Goal: Task Accomplishment & Management: Use online tool/utility

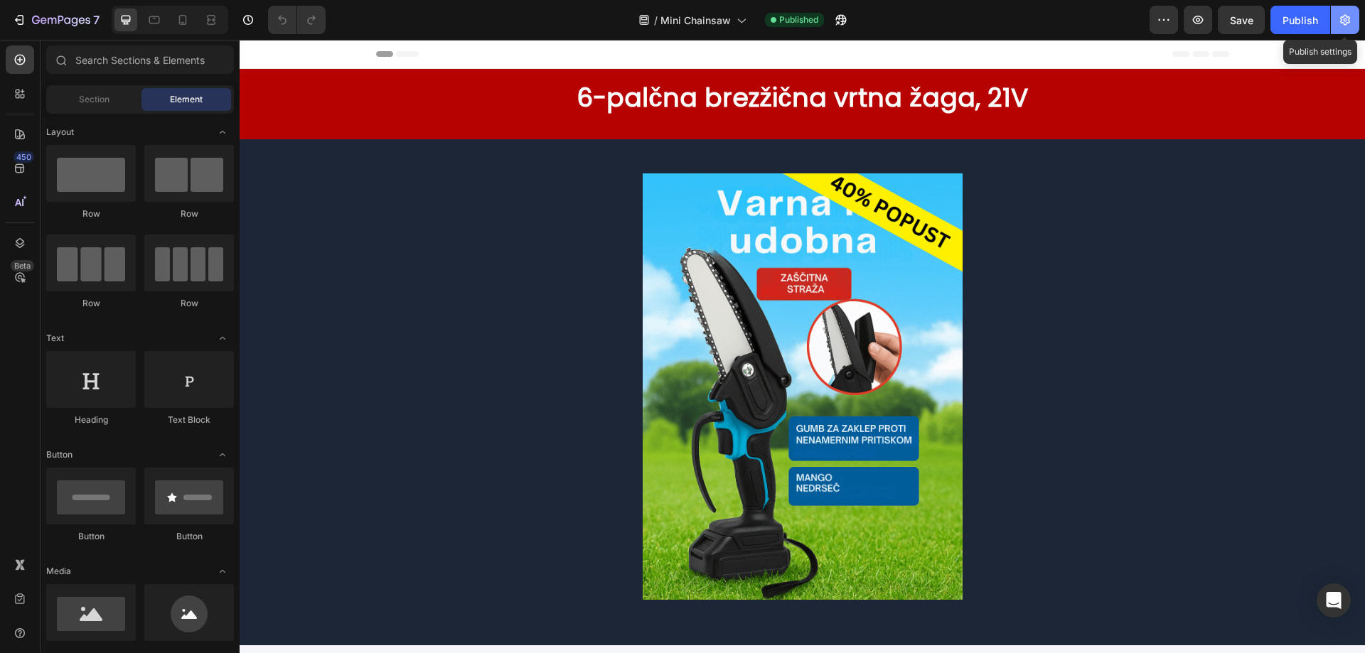
click at [1346, 23] on icon "button" at bounding box center [1345, 20] width 10 height 11
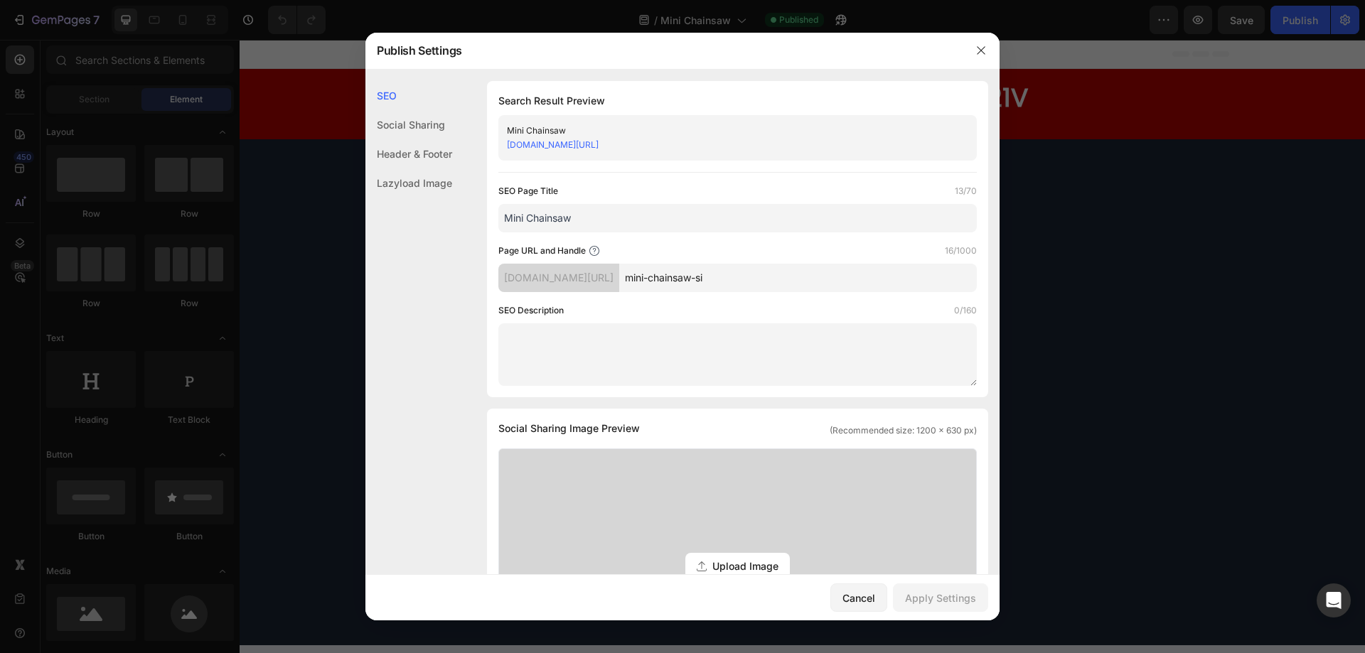
click at [1259, 246] on div at bounding box center [682, 326] width 1365 height 653
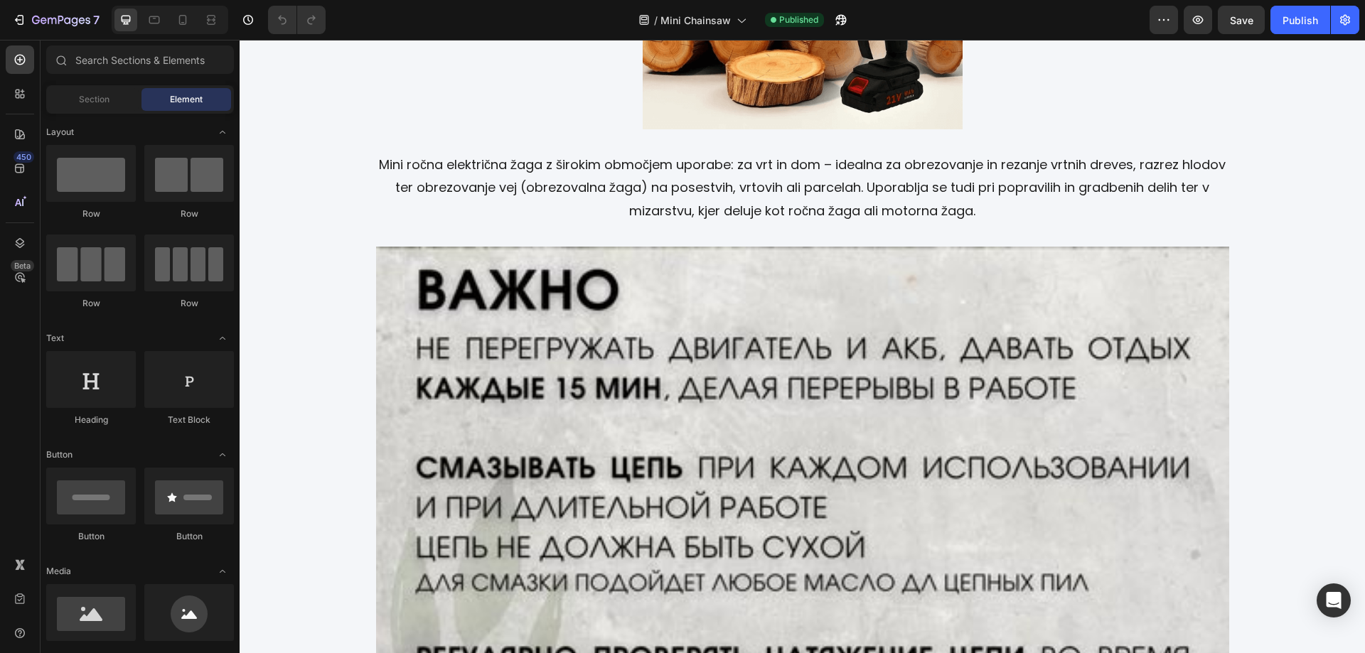
scroll to position [2364, 0]
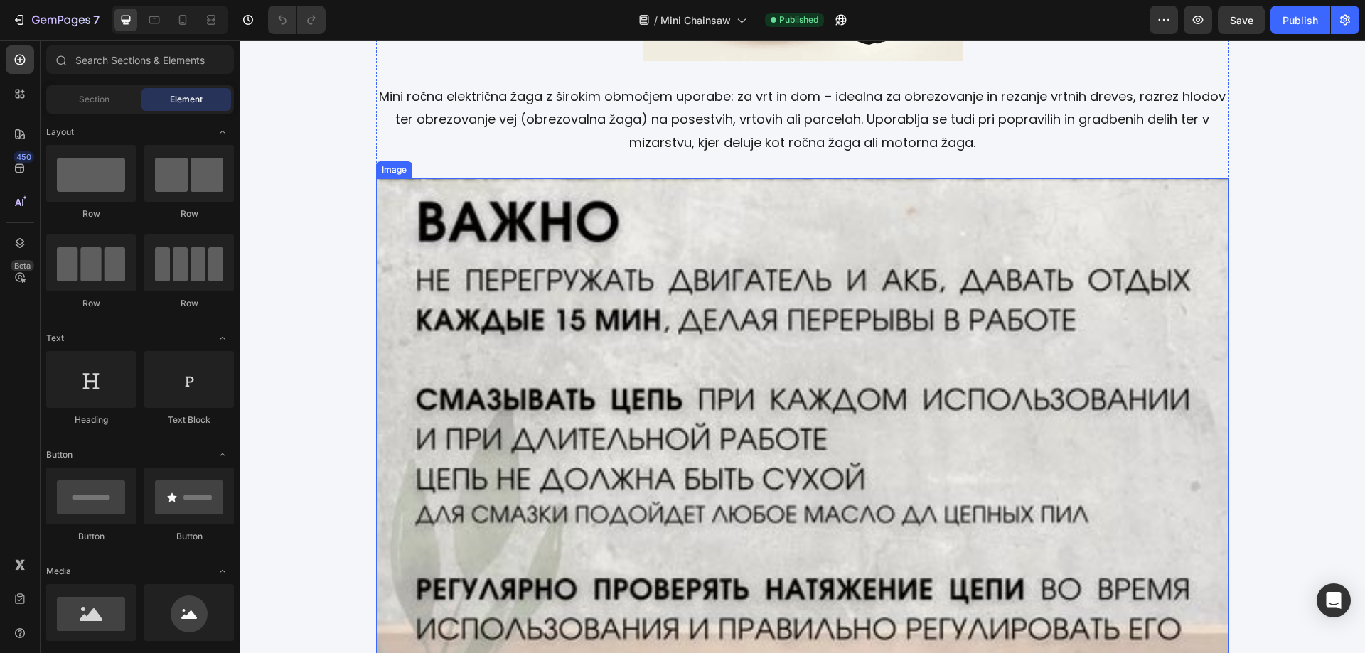
click at [835, 341] on img at bounding box center [802, 553] width 853 height 750
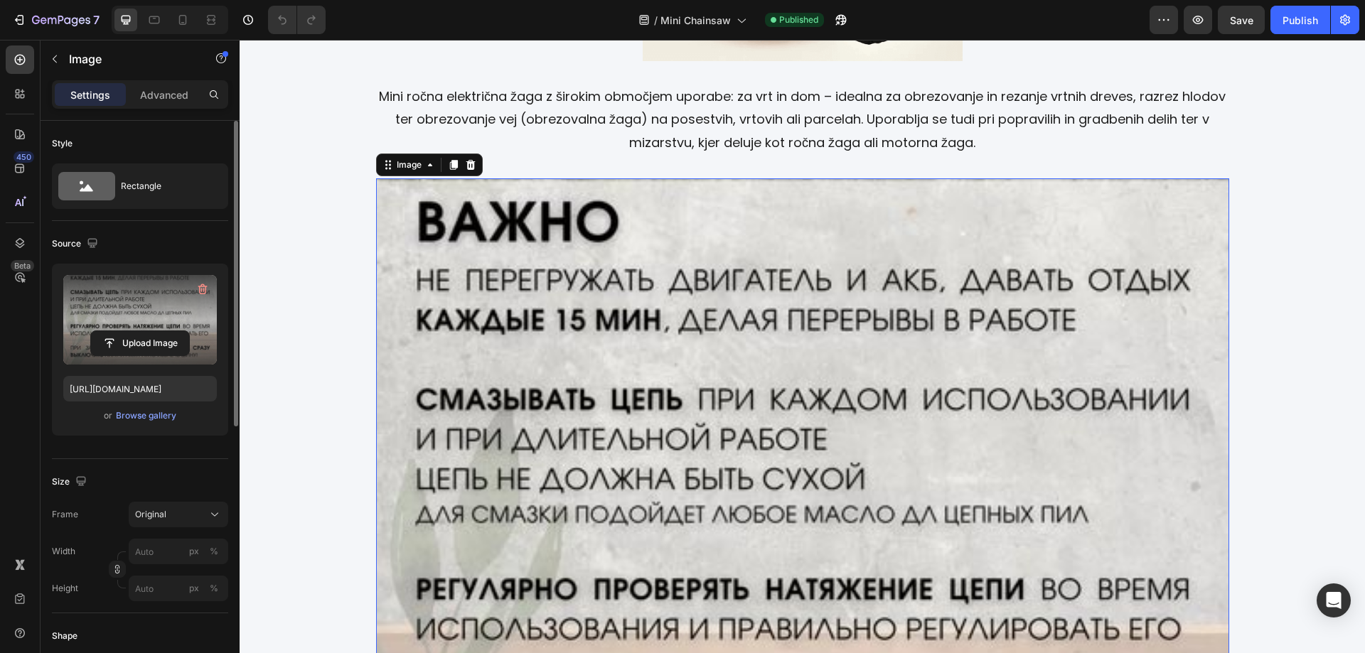
click at [108, 308] on label at bounding box center [140, 320] width 154 height 90
click at [108, 331] on input "file" at bounding box center [140, 343] width 98 height 24
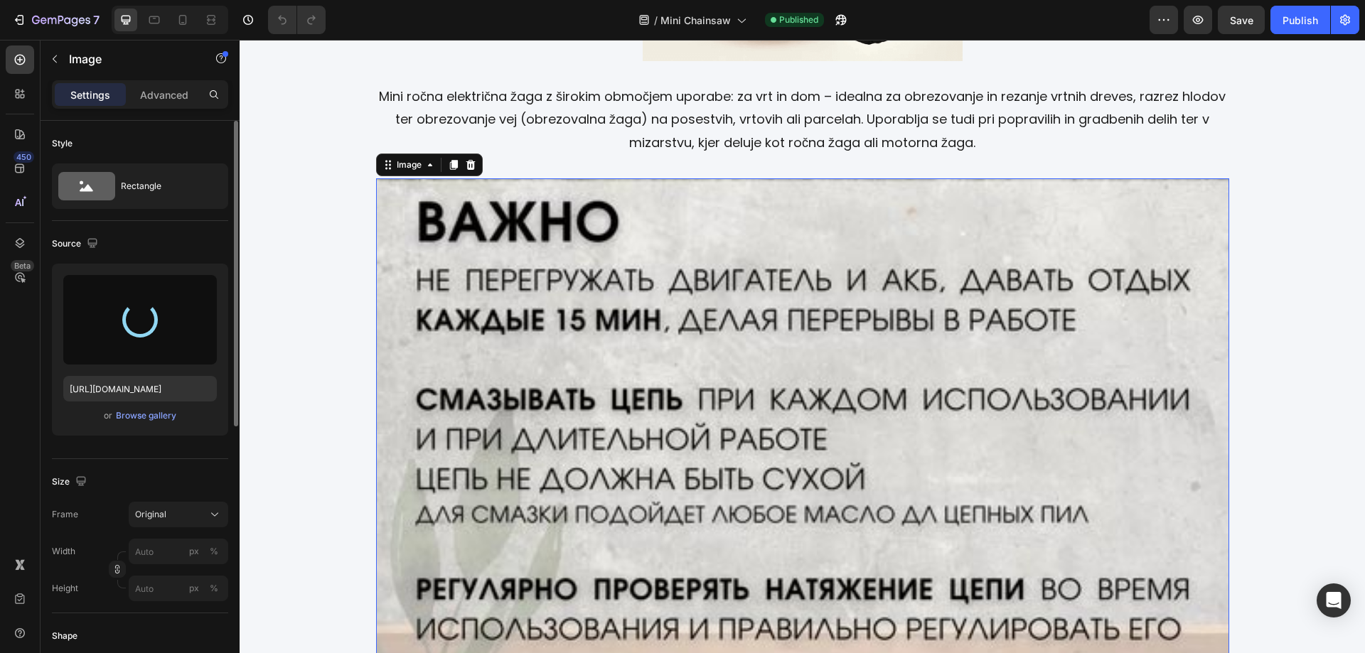
type input "[URL][DOMAIN_NAME]"
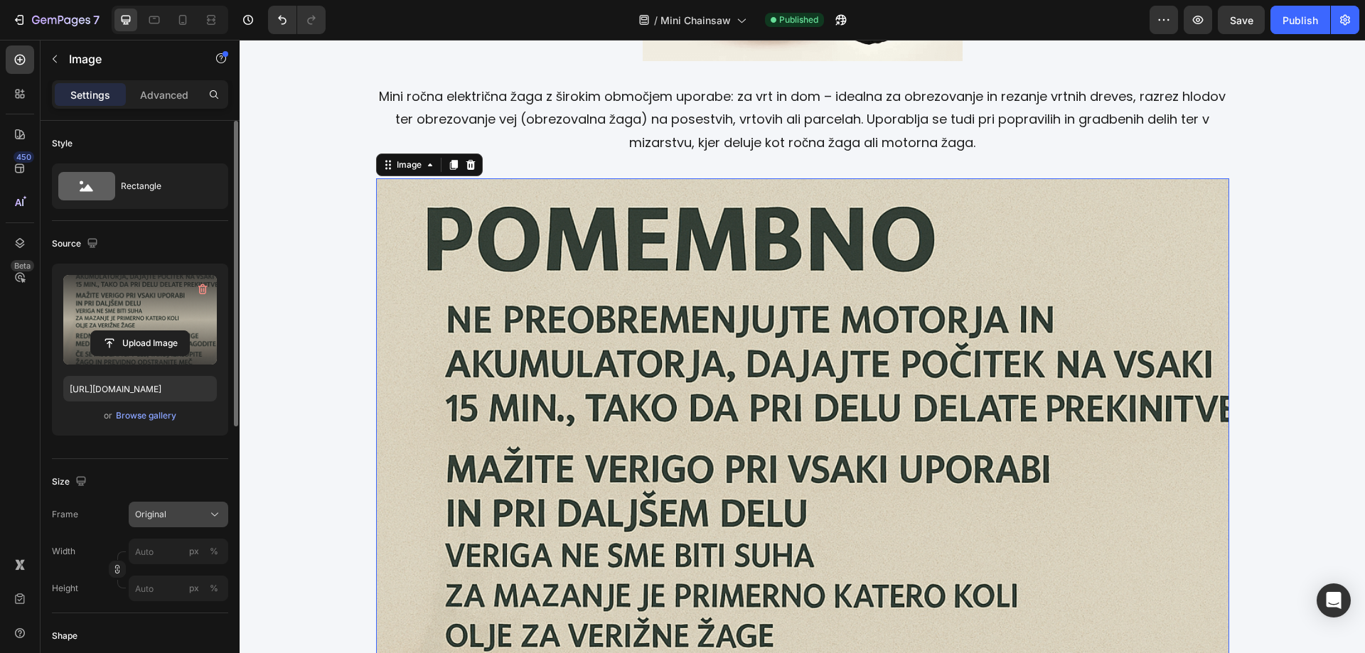
click at [208, 511] on icon at bounding box center [215, 515] width 14 height 14
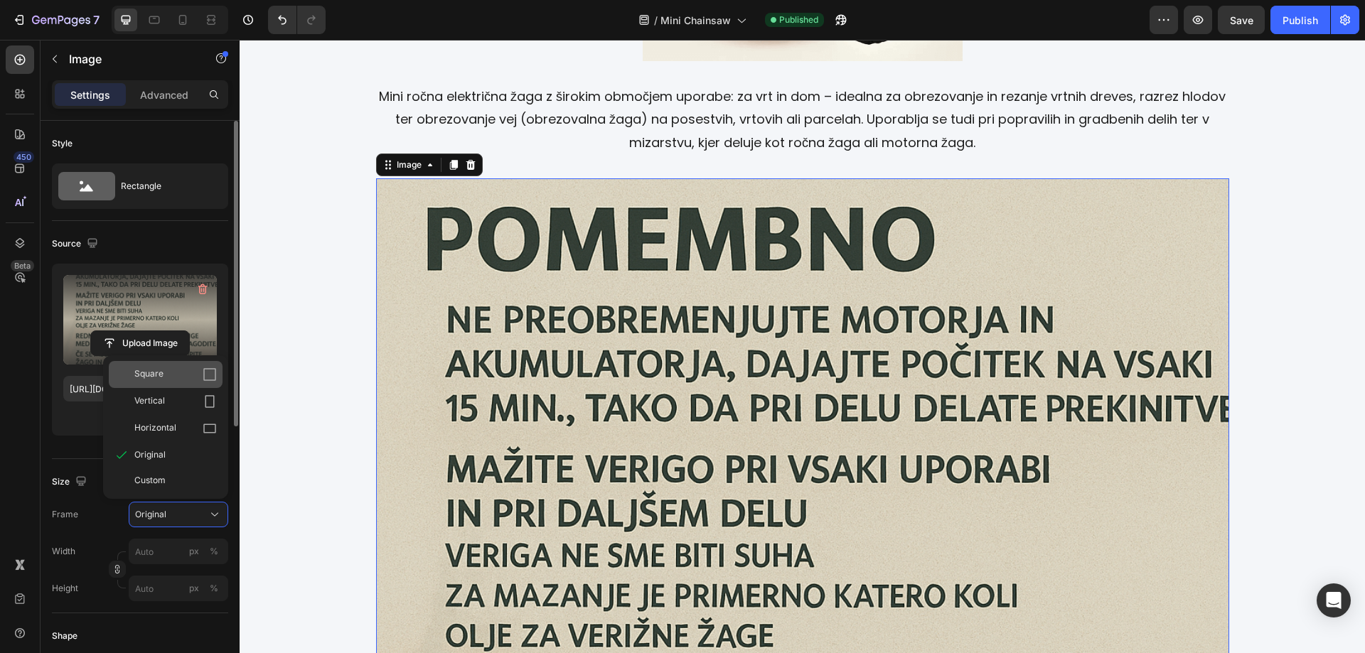
click at [164, 370] on div "Square" at bounding box center [175, 375] width 82 height 14
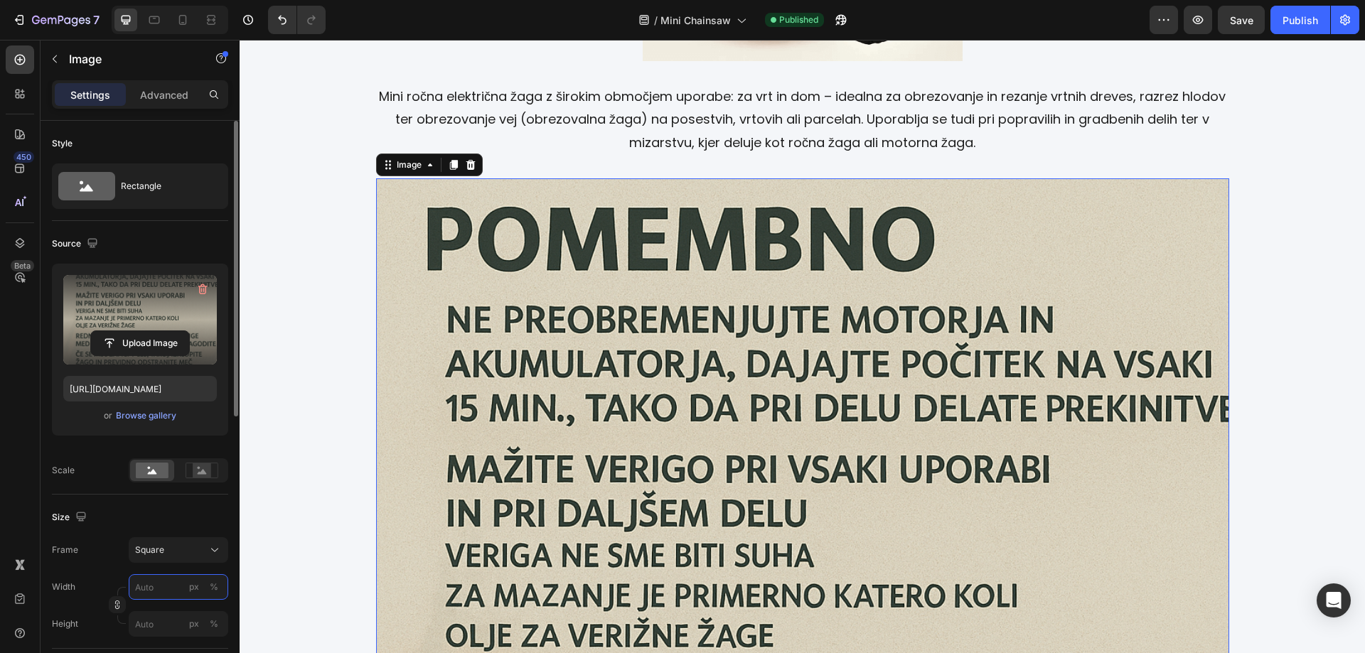
click at [166, 587] on input "px %" at bounding box center [179, 587] width 100 height 26
type input "4"
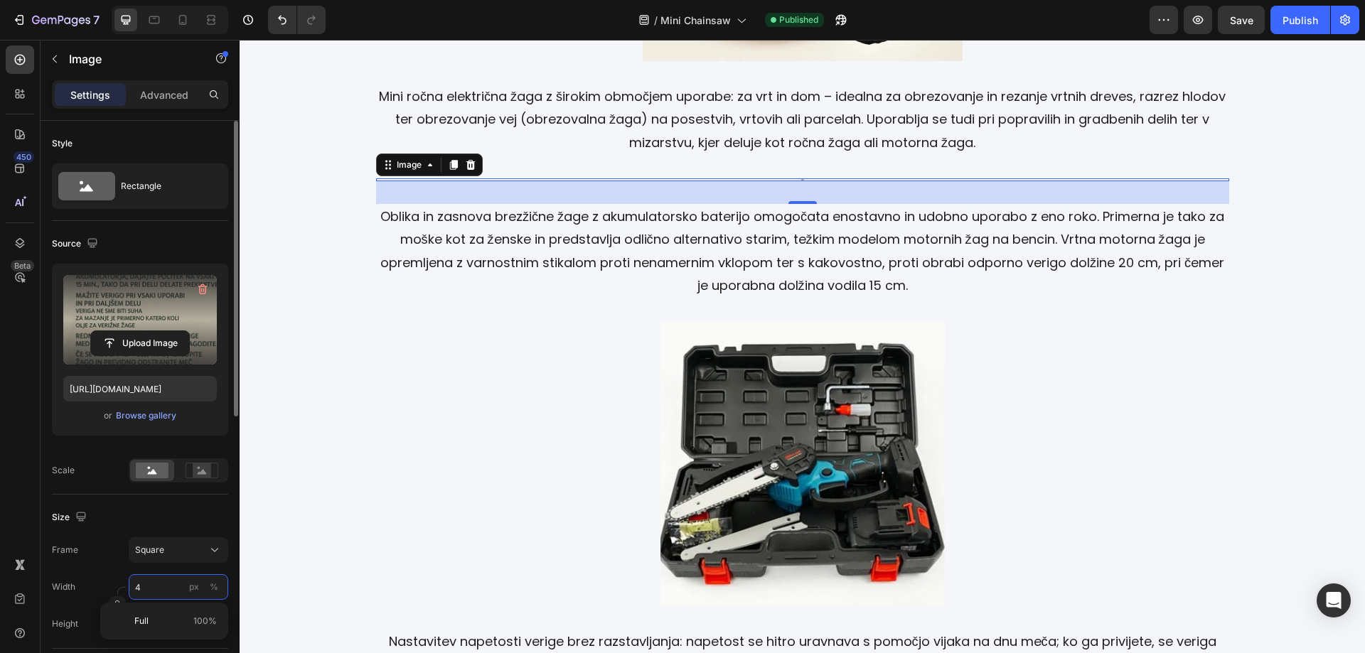
type input "45"
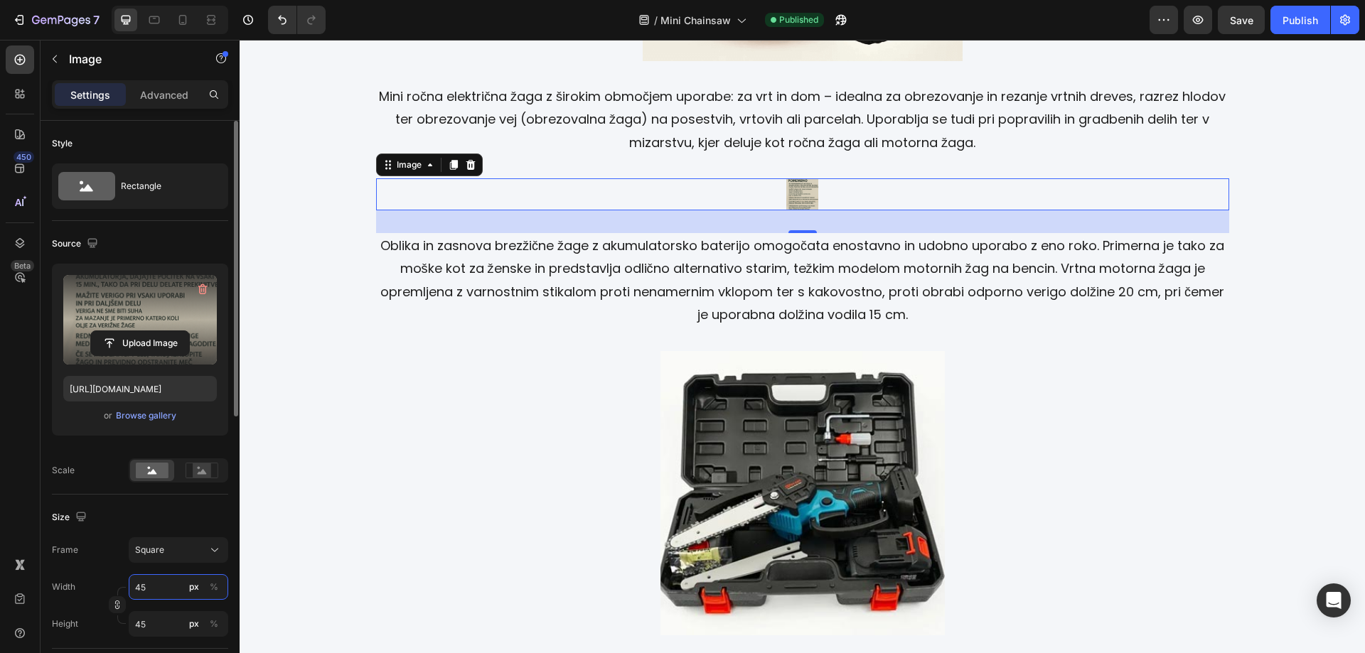
type input "450"
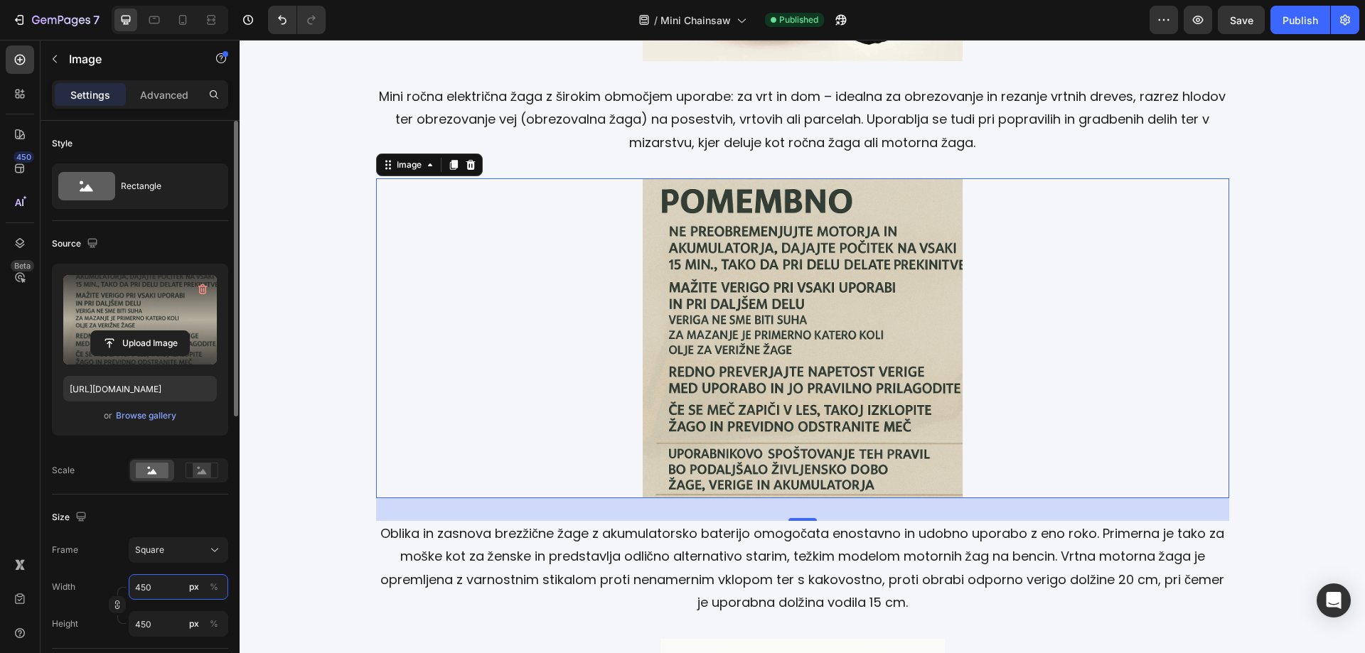
type input "450"
click at [213, 548] on icon at bounding box center [215, 550] width 14 height 14
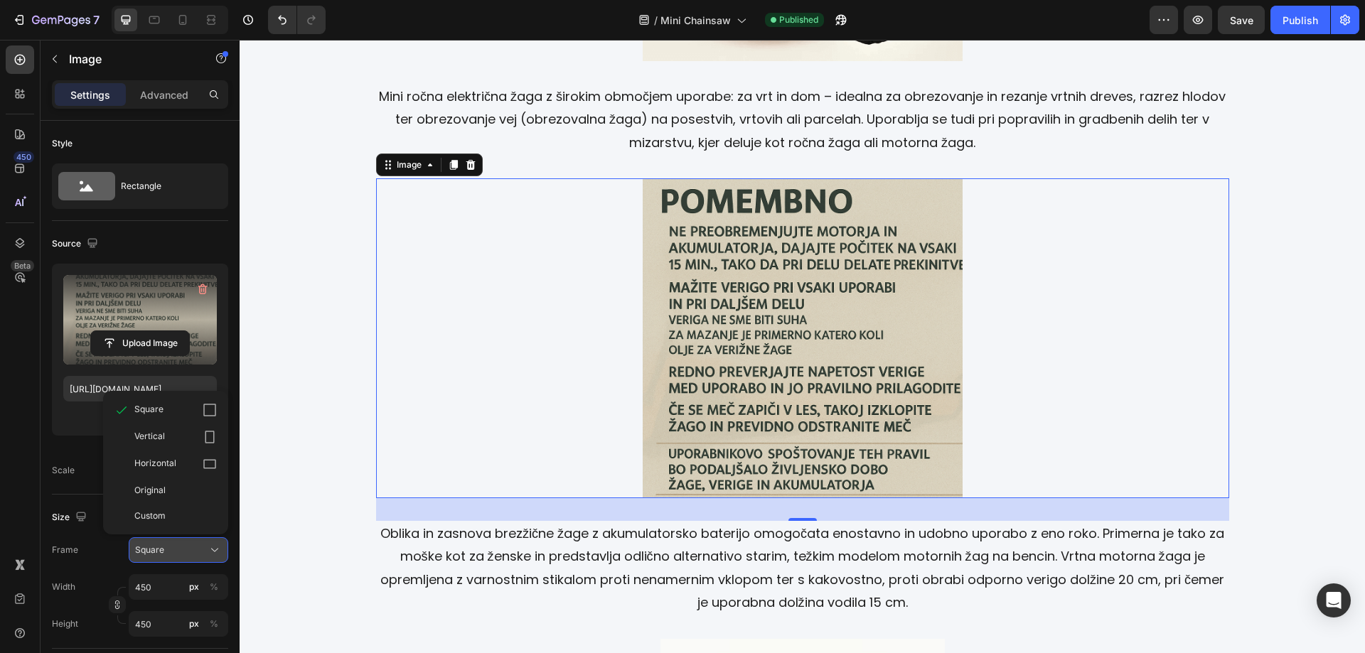
click at [213, 548] on icon at bounding box center [215, 550] width 14 height 14
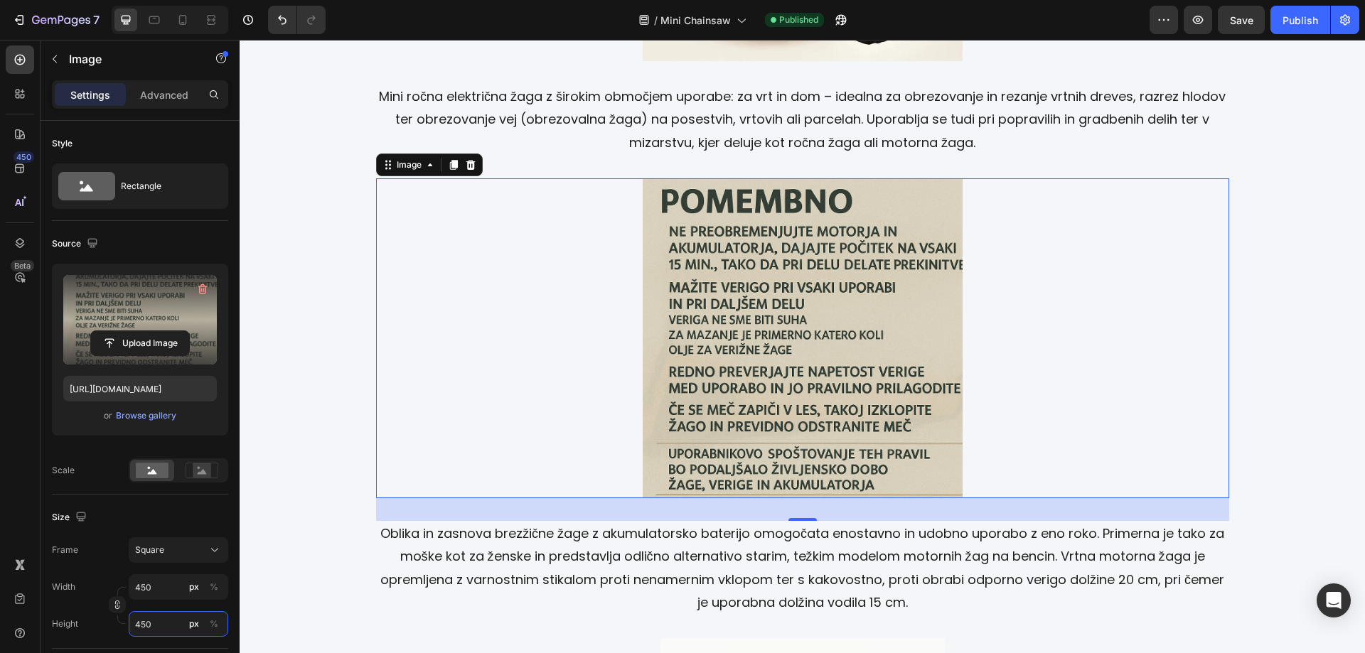
click at [161, 624] on input "450" at bounding box center [179, 624] width 100 height 26
drag, startPoint x: 742, startPoint y: 407, endPoint x: 735, endPoint y: 408, distance: 7.1
click at [742, 407] on img at bounding box center [803, 338] width 320 height 320
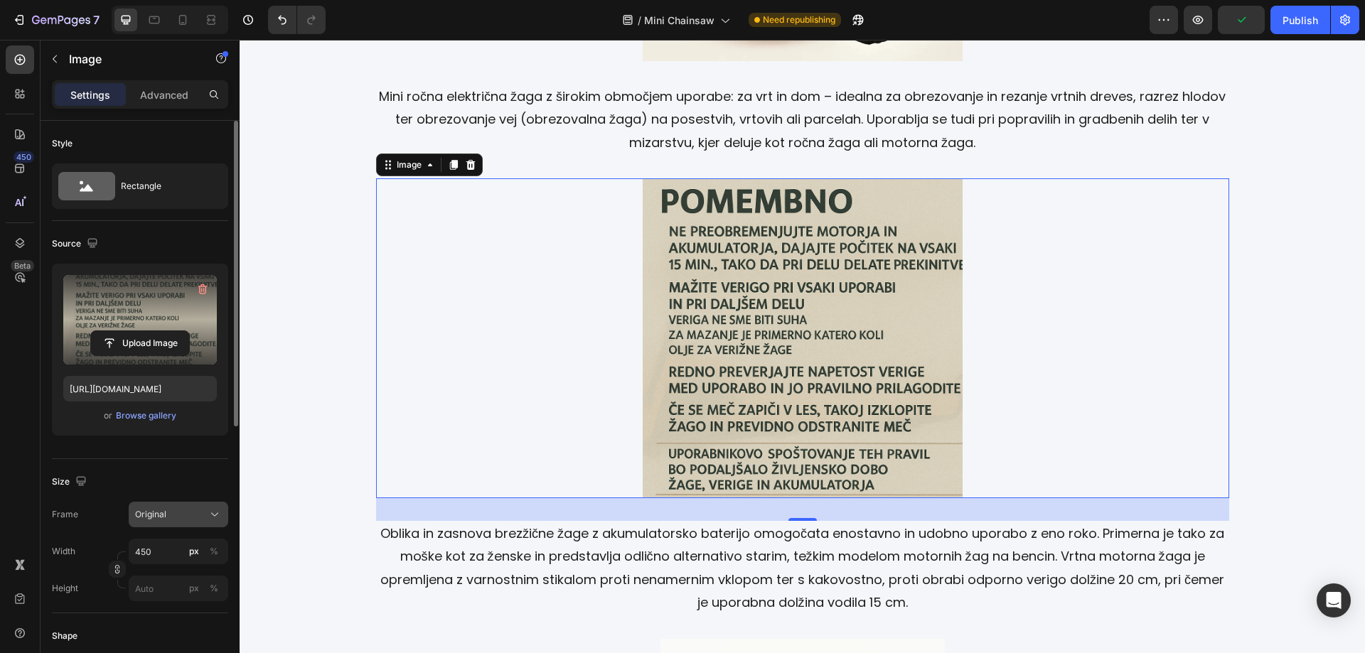
click at [216, 523] on button "Original" at bounding box center [179, 515] width 100 height 26
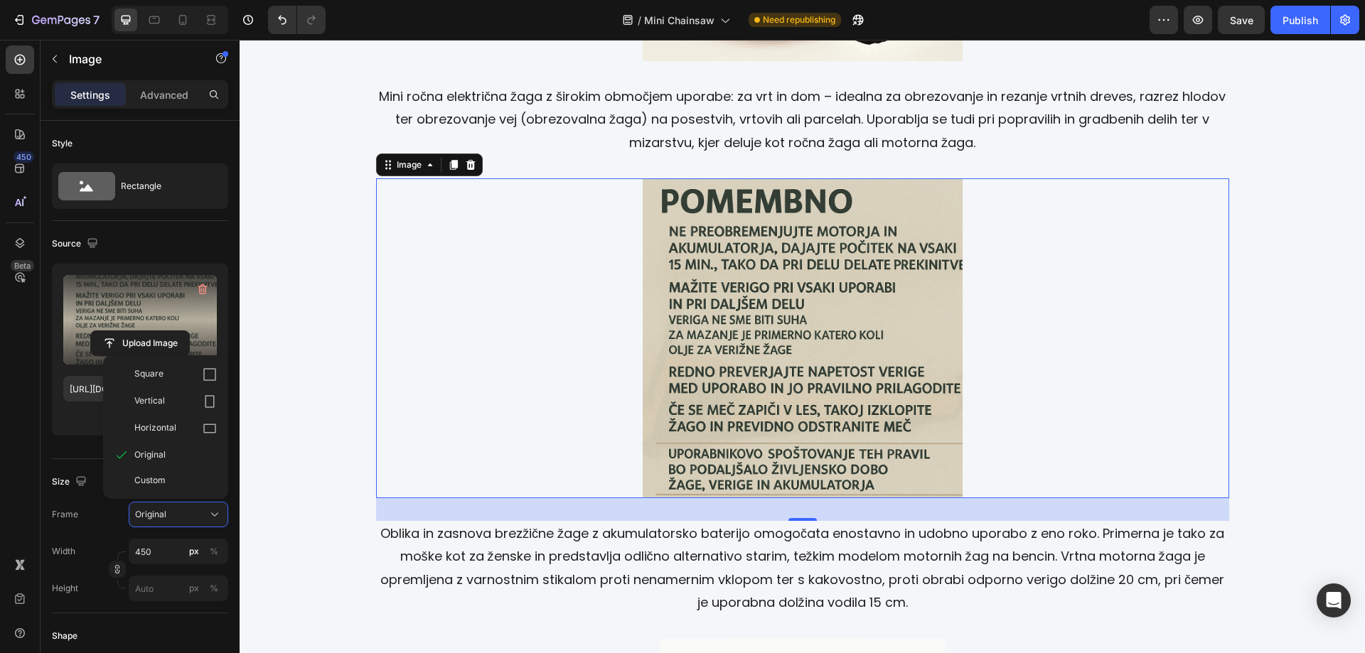
drag, startPoint x: 166, startPoint y: 368, endPoint x: 183, endPoint y: 374, distance: 18.9
click at [166, 368] on div "Square" at bounding box center [175, 375] width 82 height 14
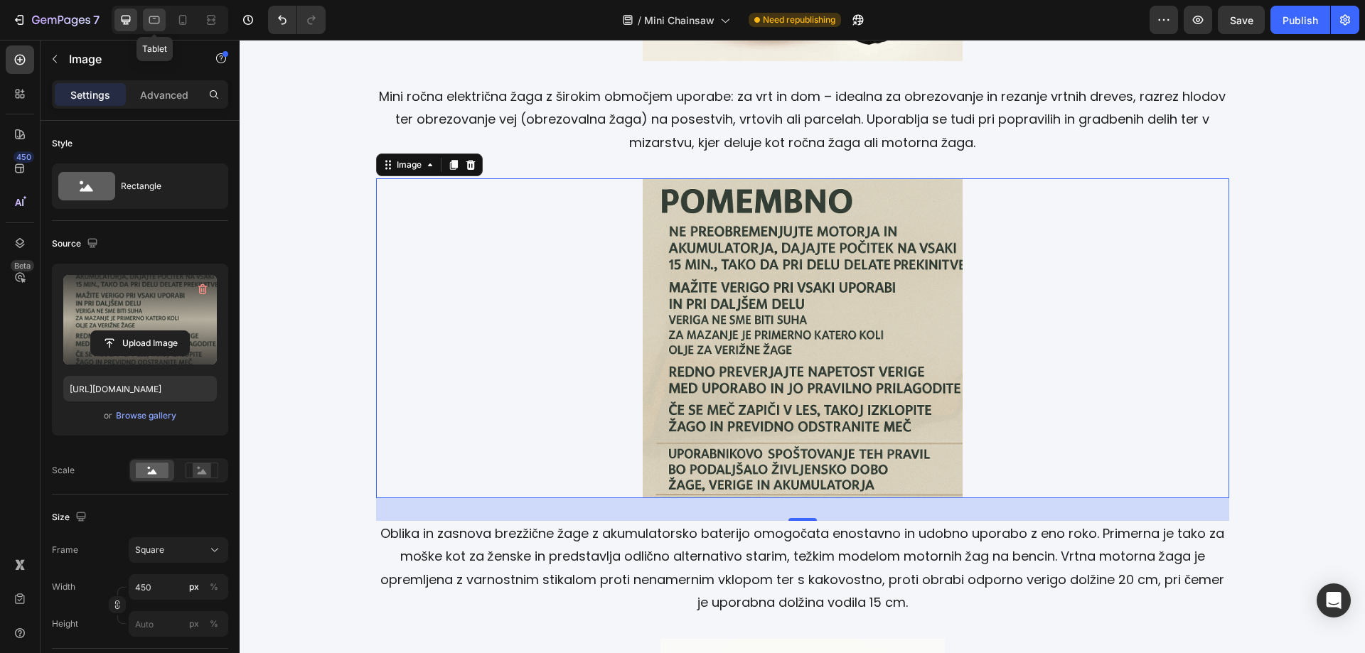
click at [157, 28] on div at bounding box center [154, 20] width 23 height 23
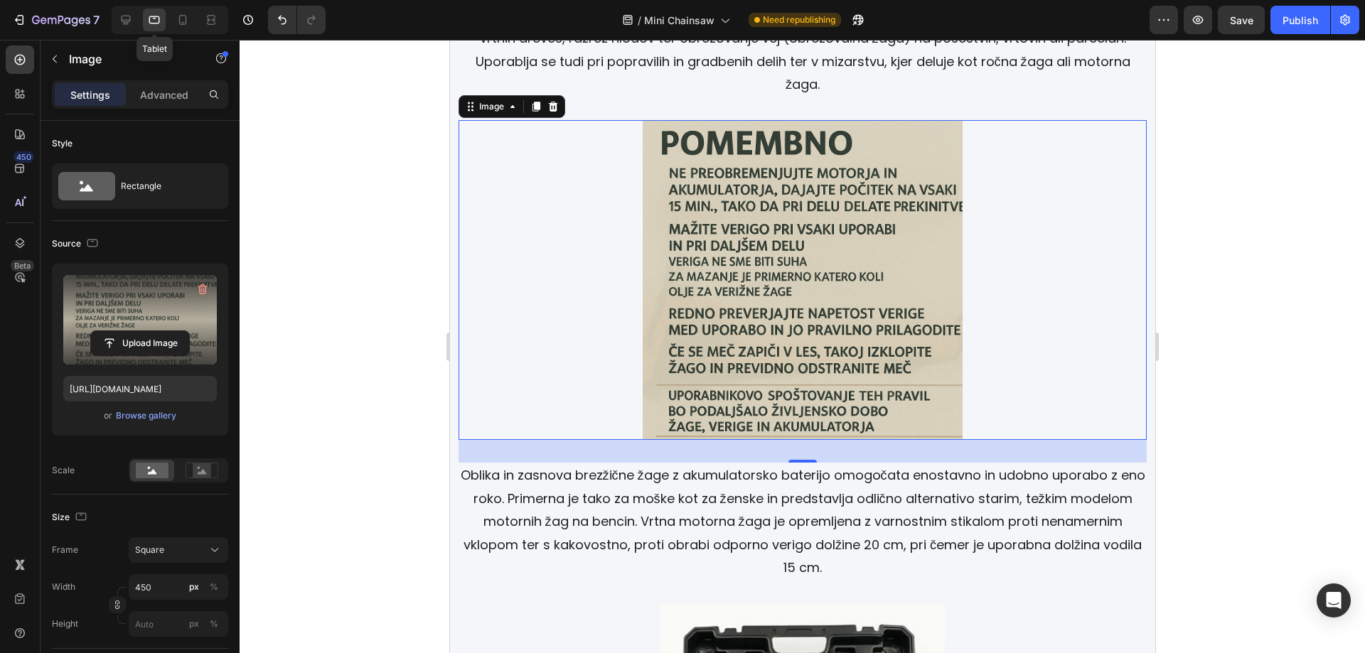
scroll to position [2476, 0]
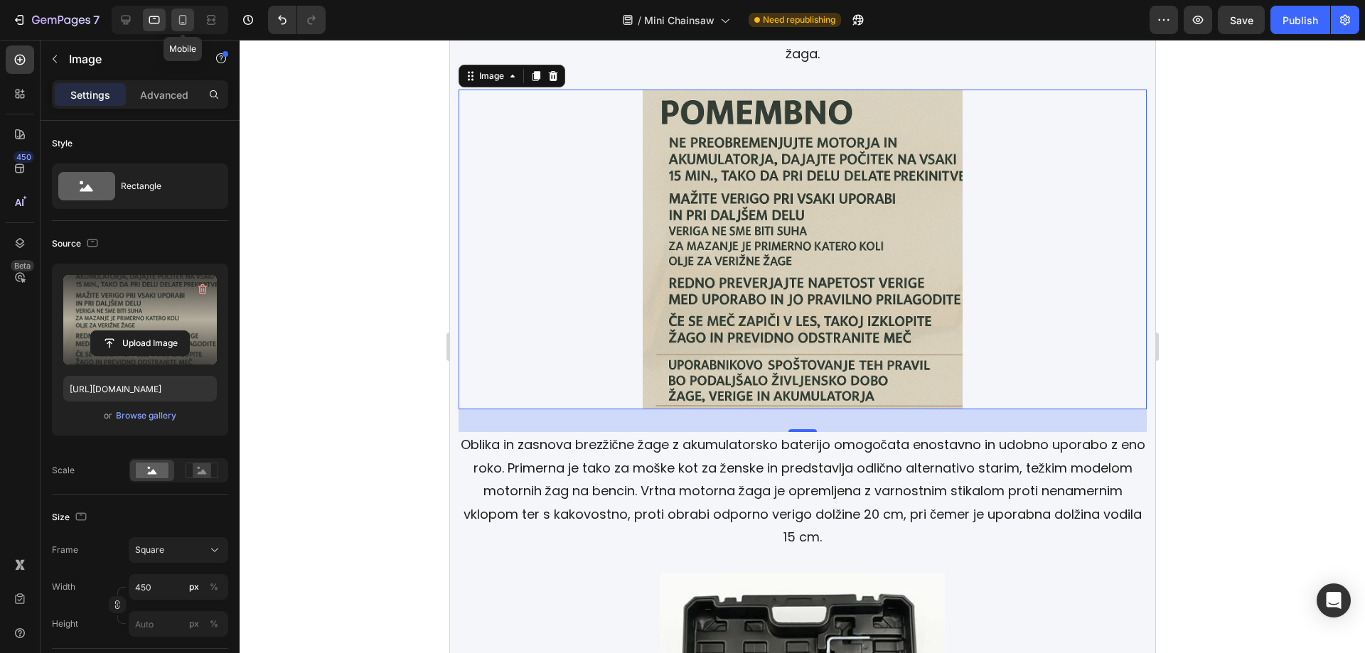
click at [186, 24] on icon at bounding box center [183, 20] width 14 height 14
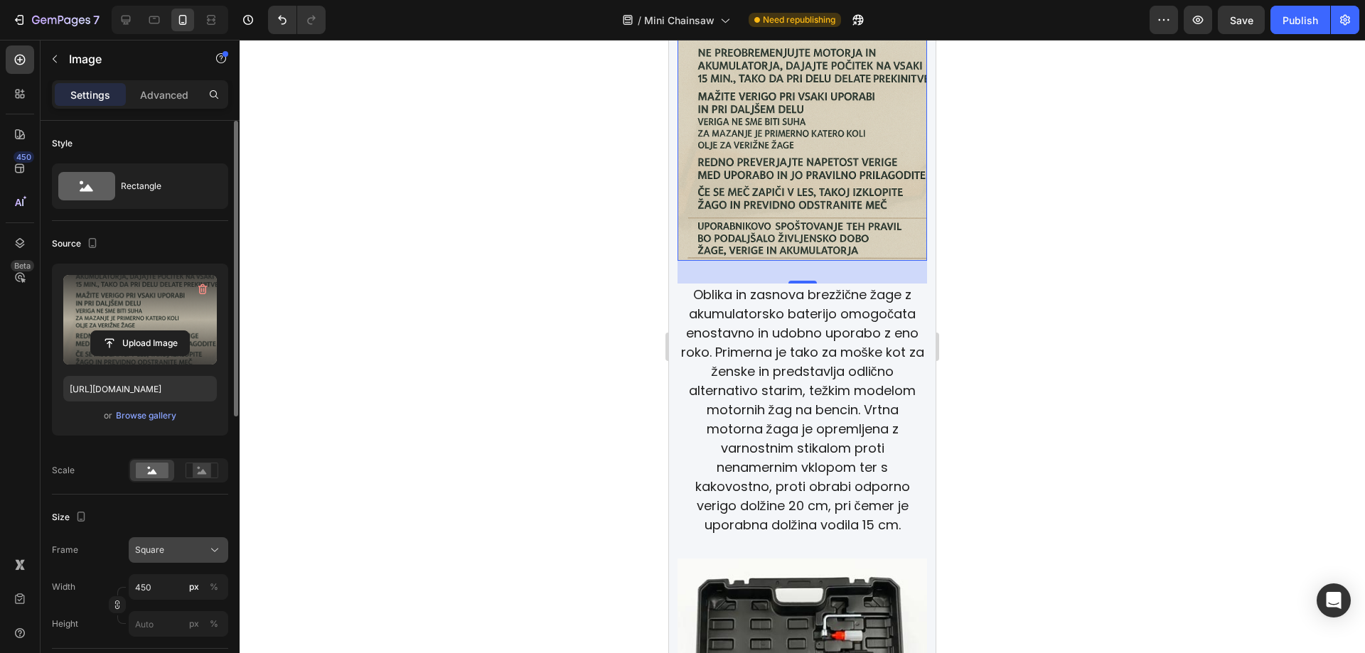
scroll to position [2366, 0]
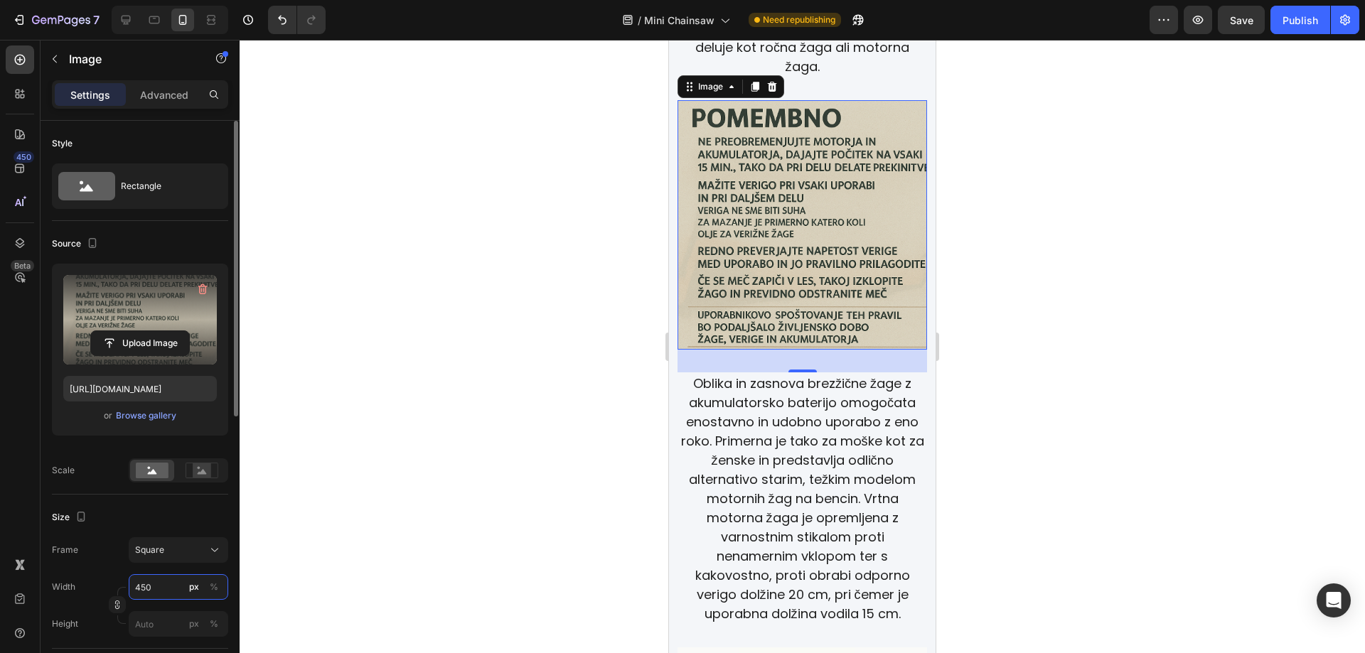
click at [173, 580] on input "450" at bounding box center [179, 587] width 100 height 26
click at [1145, 325] on div at bounding box center [803, 347] width 1126 height 614
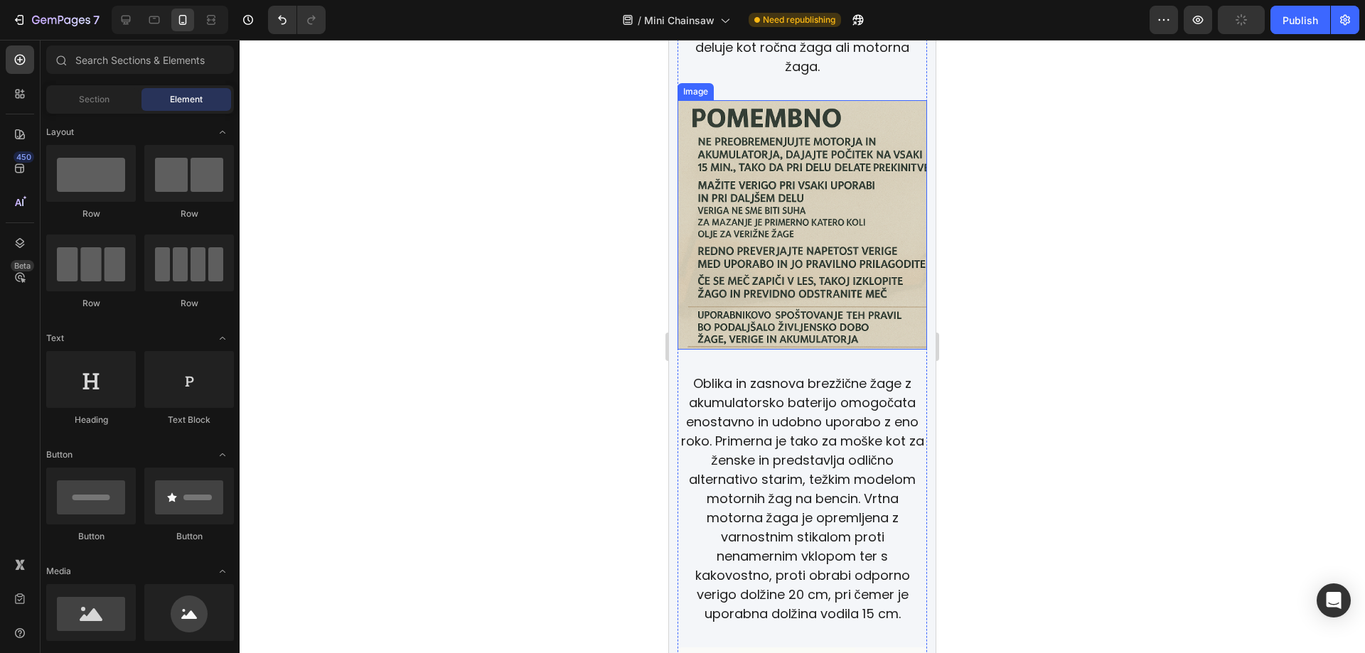
click at [774, 203] on img at bounding box center [803, 225] width 250 height 250
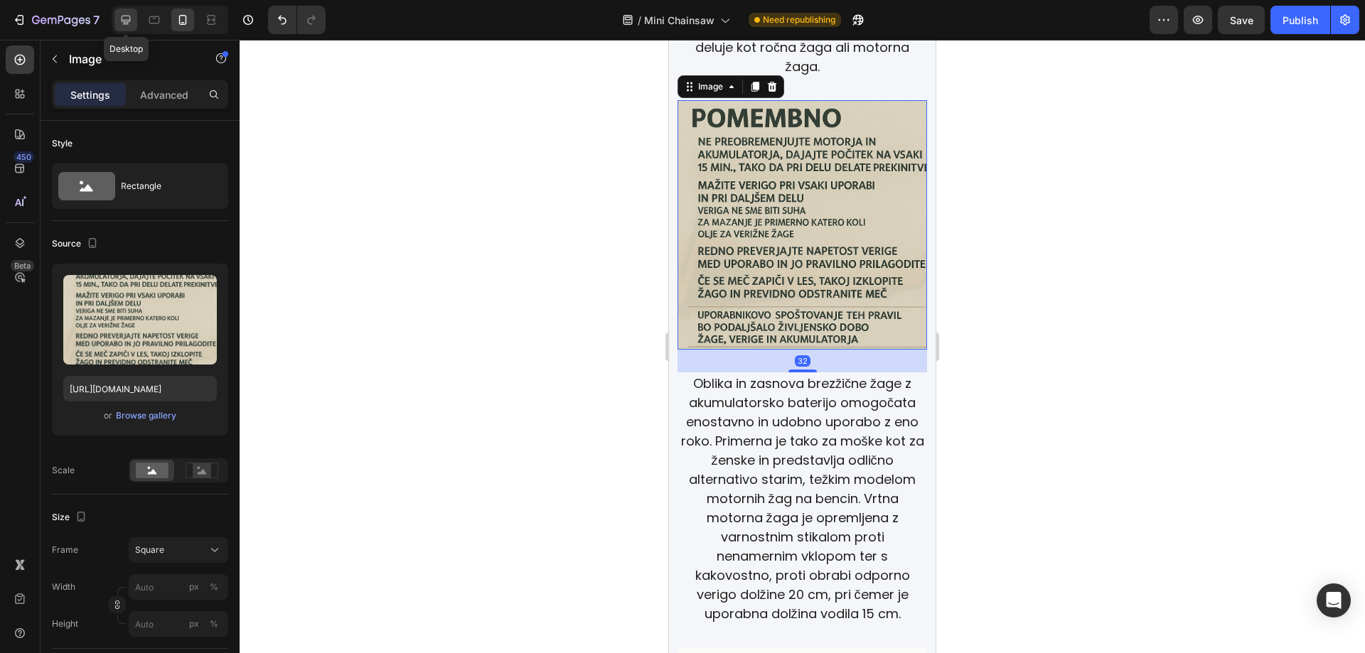
click at [131, 17] on icon at bounding box center [126, 20] width 14 height 14
type input "450"
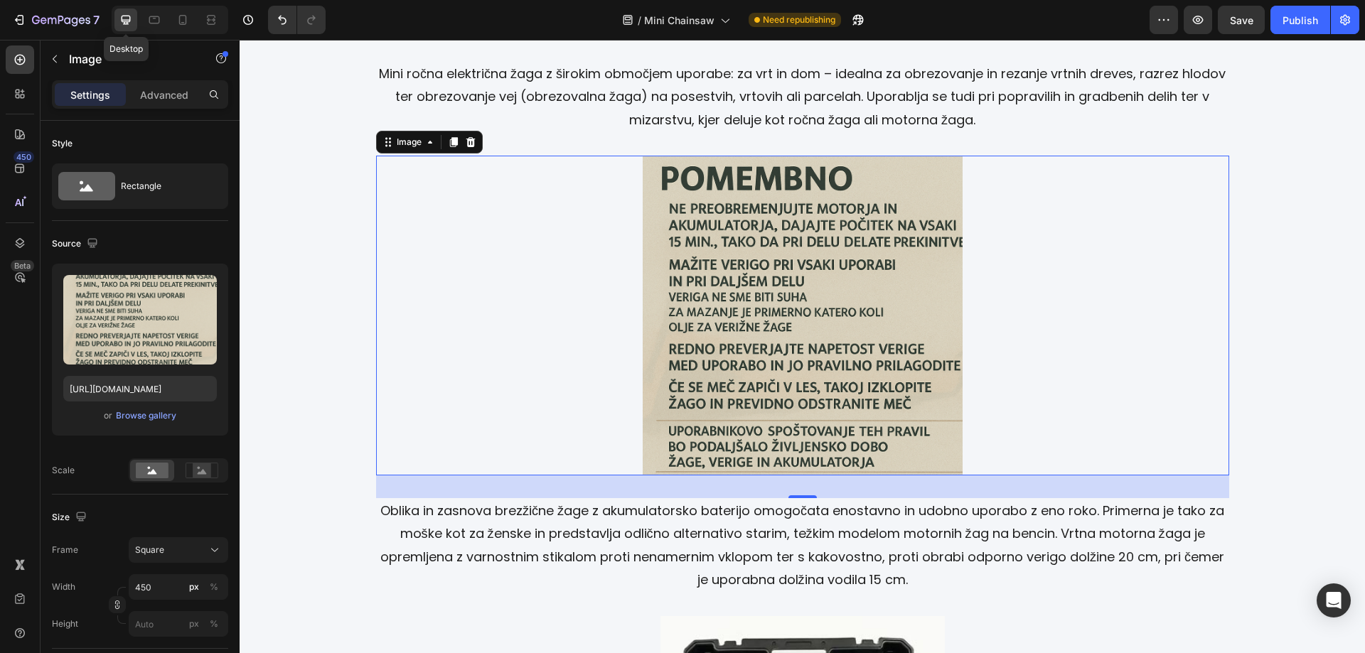
scroll to position [2453, 0]
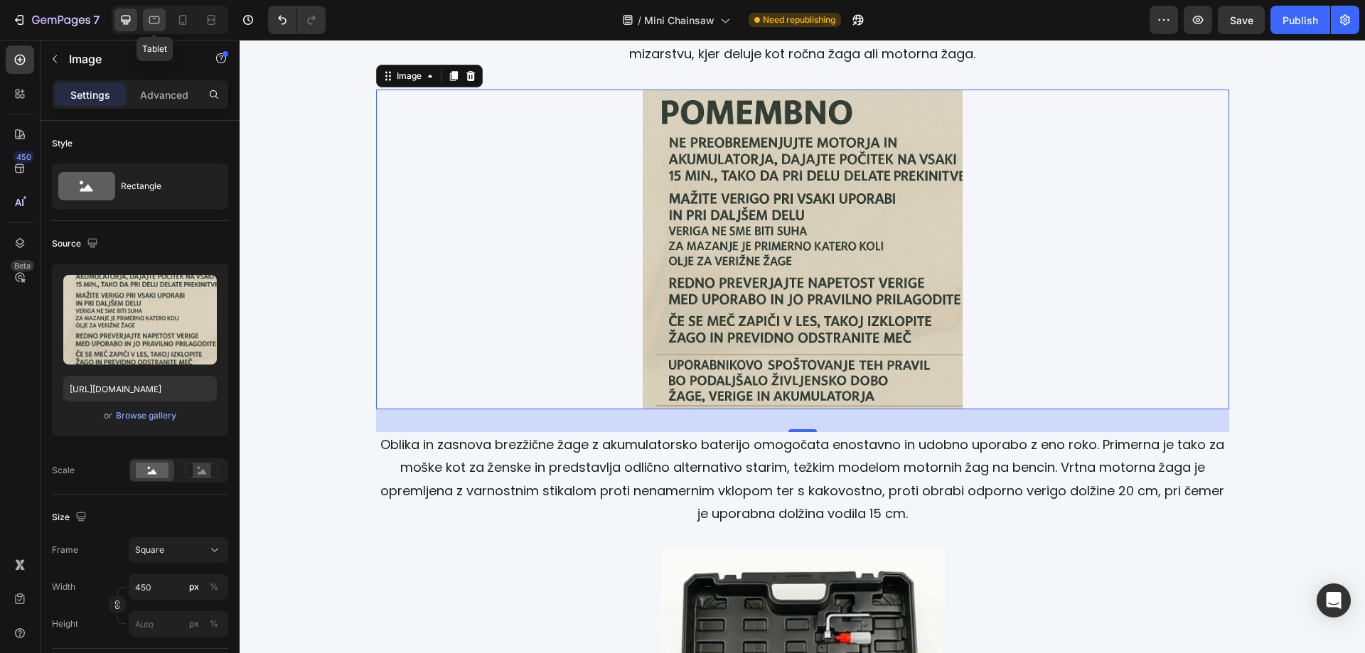
click at [158, 21] on icon at bounding box center [154, 20] width 14 height 14
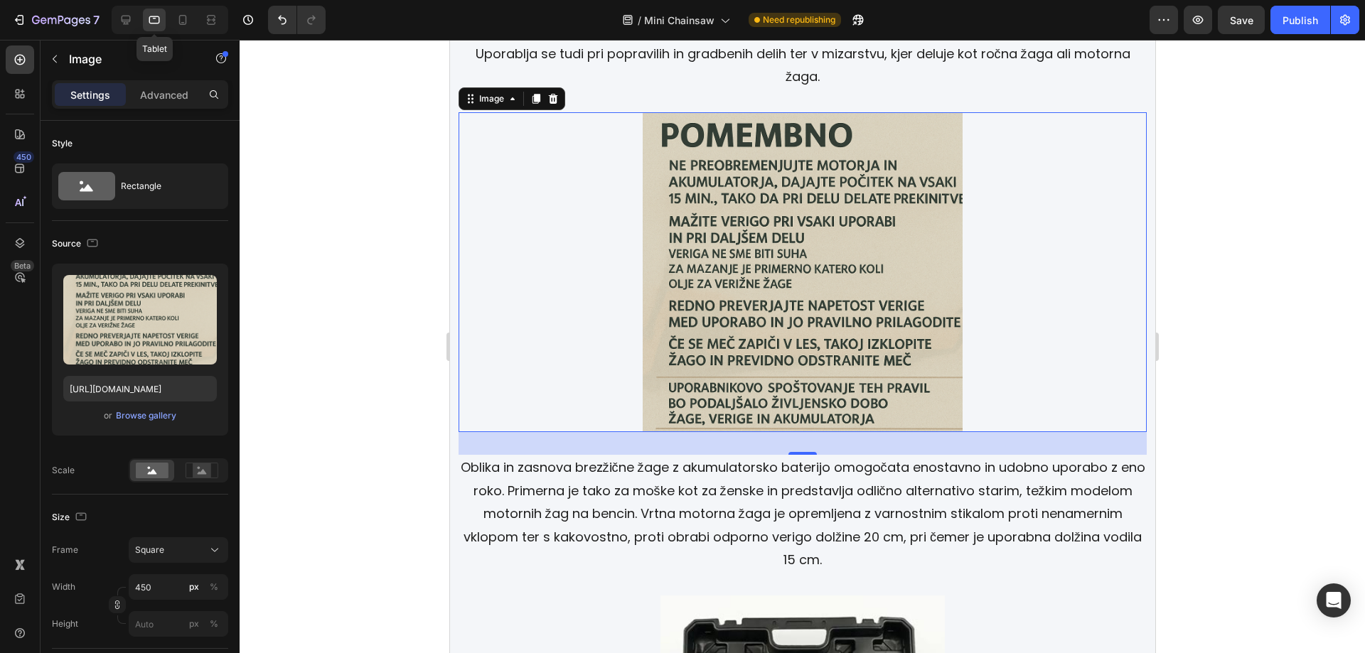
scroll to position [2476, 0]
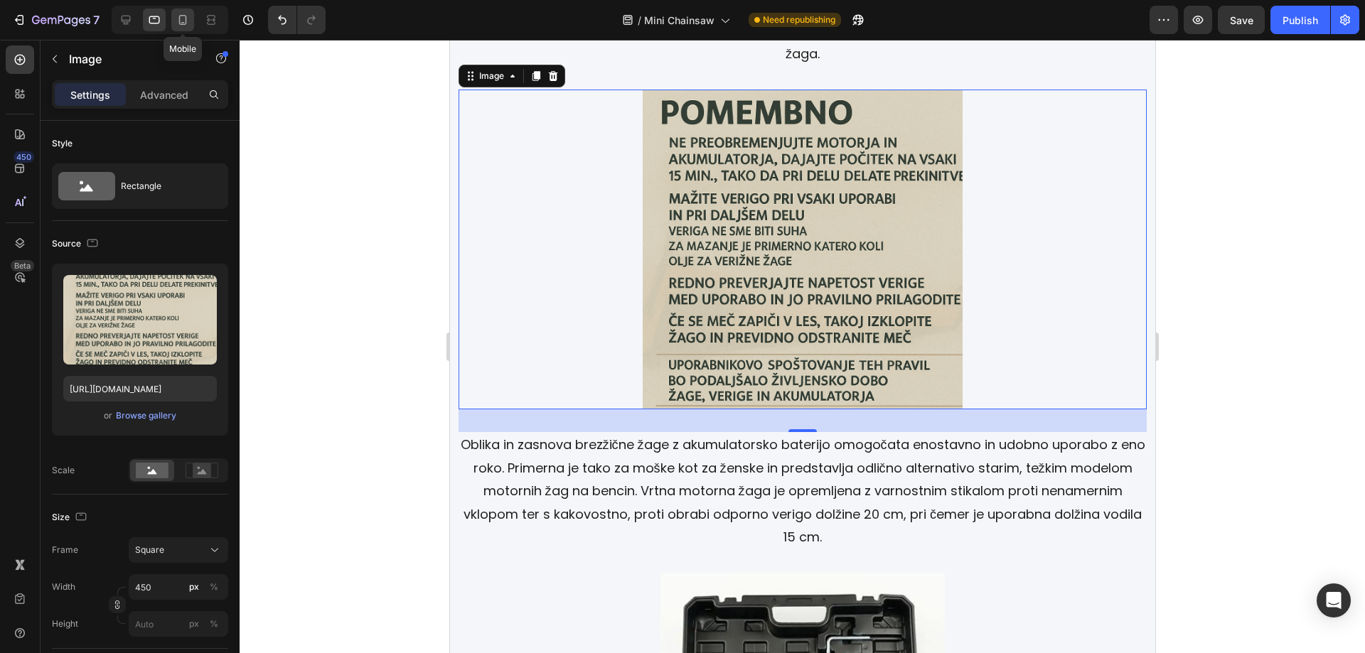
click at [186, 21] on icon at bounding box center [183, 20] width 8 height 10
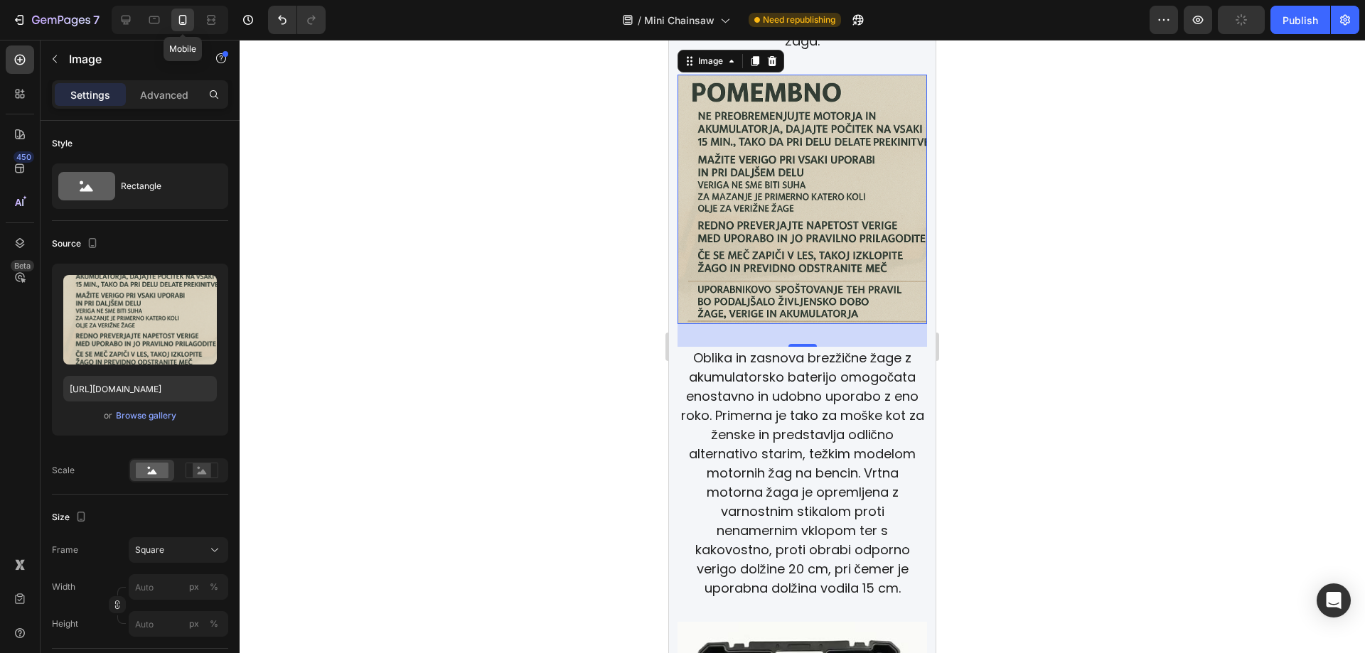
scroll to position [2366, 0]
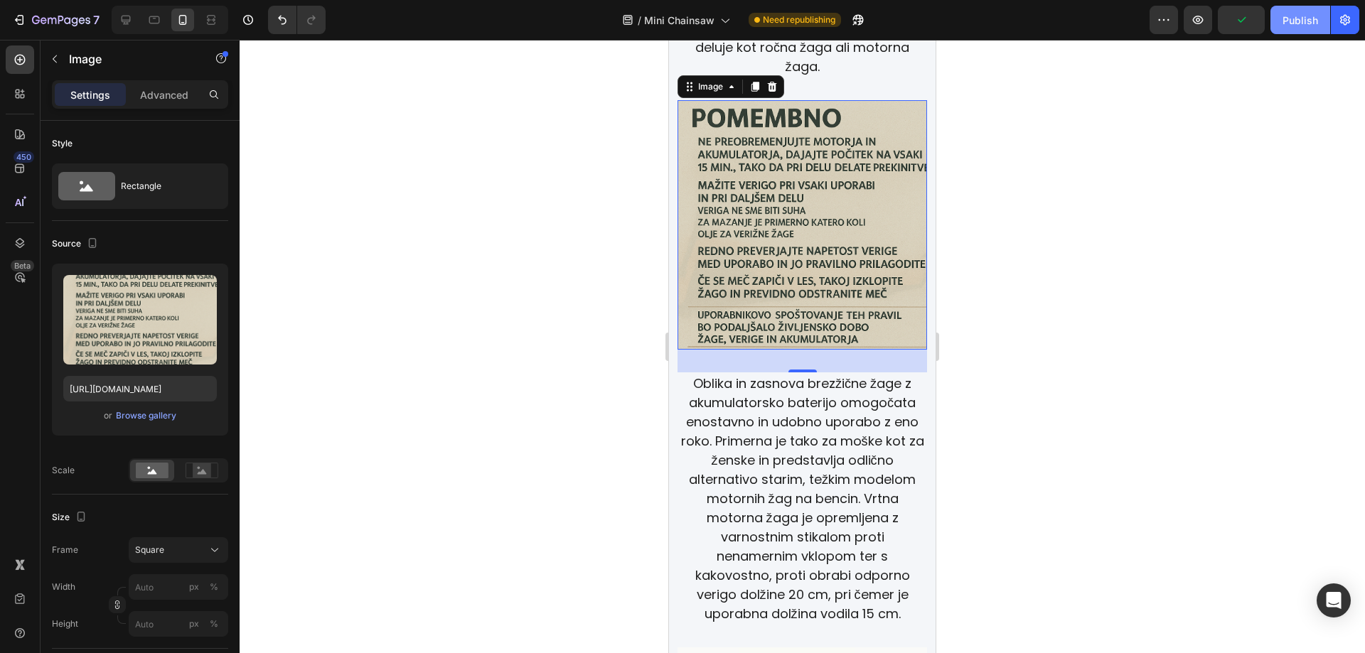
click at [1305, 14] on div "Publish" at bounding box center [1301, 20] width 36 height 15
click at [132, 16] on icon at bounding box center [126, 20] width 14 height 14
type input "450"
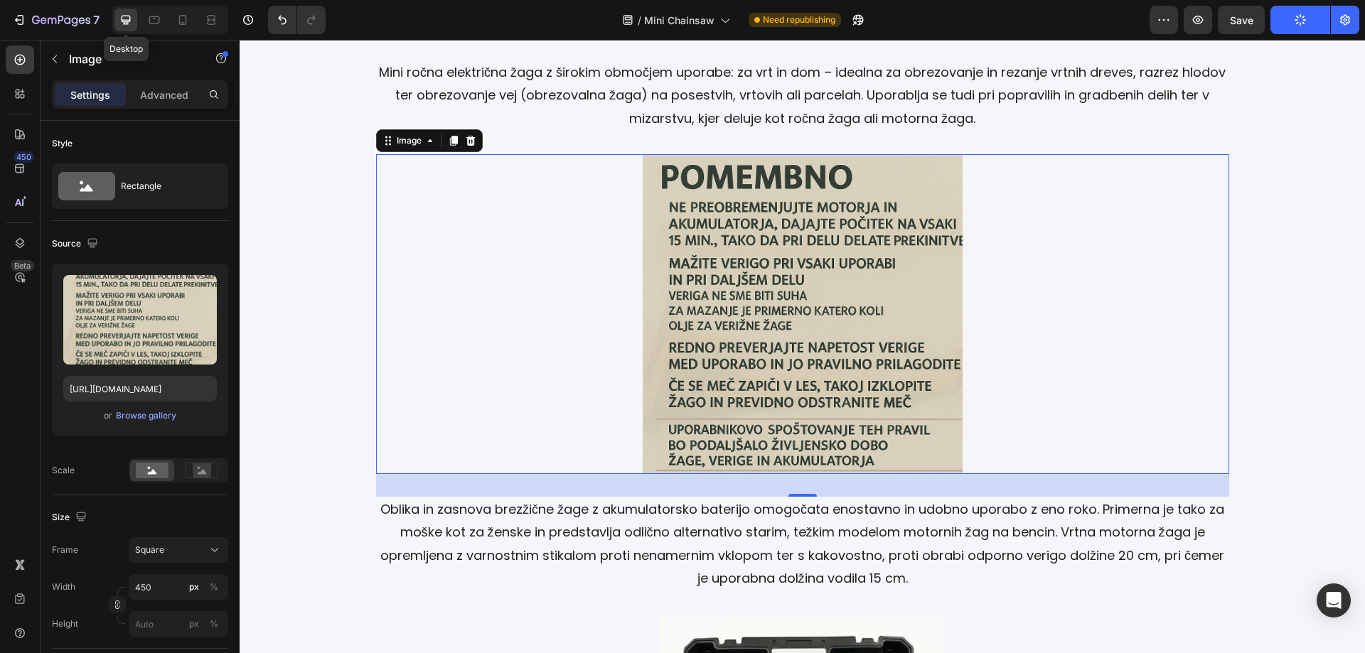
scroll to position [2453, 0]
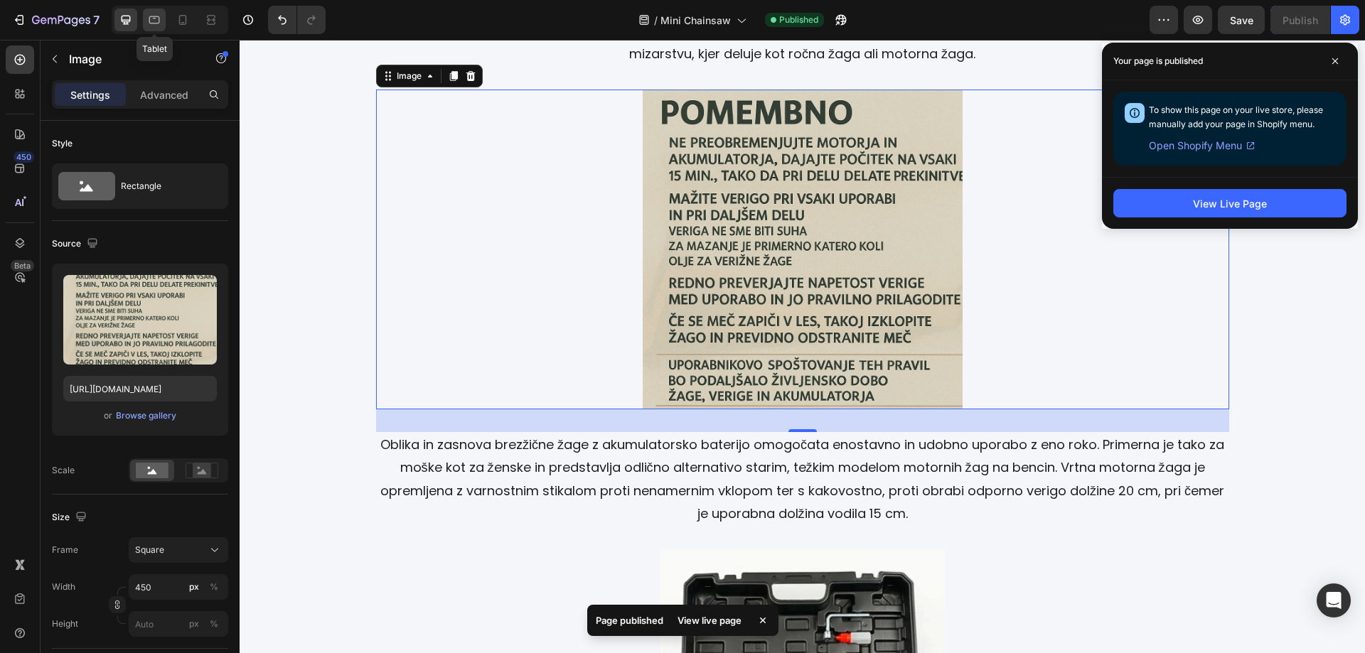
click at [154, 20] on icon at bounding box center [154, 20] width 14 height 14
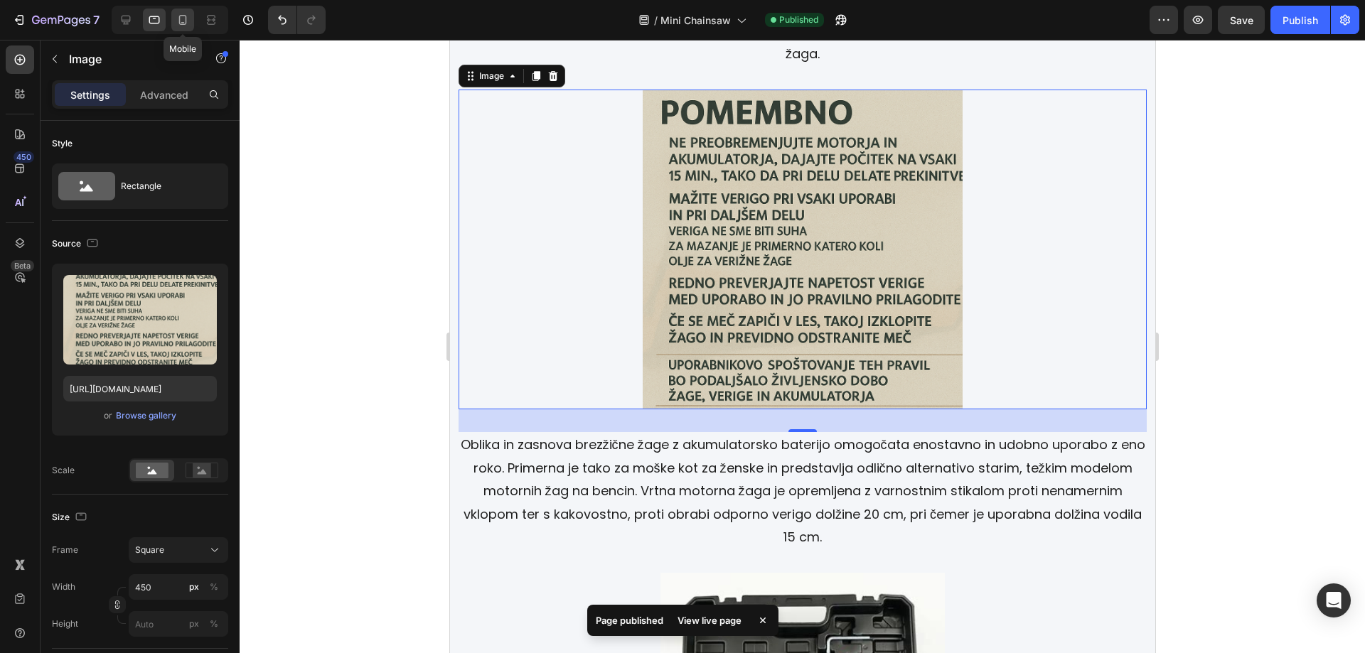
click at [188, 25] on icon at bounding box center [183, 20] width 14 height 14
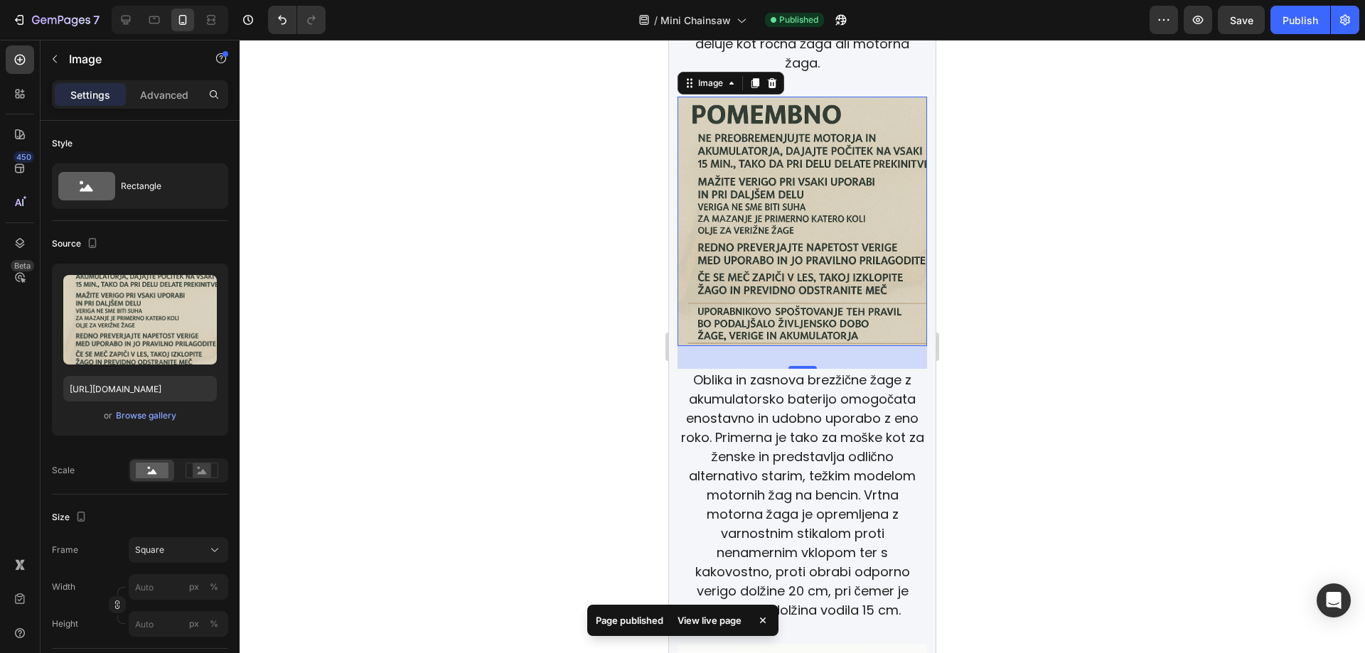
scroll to position [2366, 0]
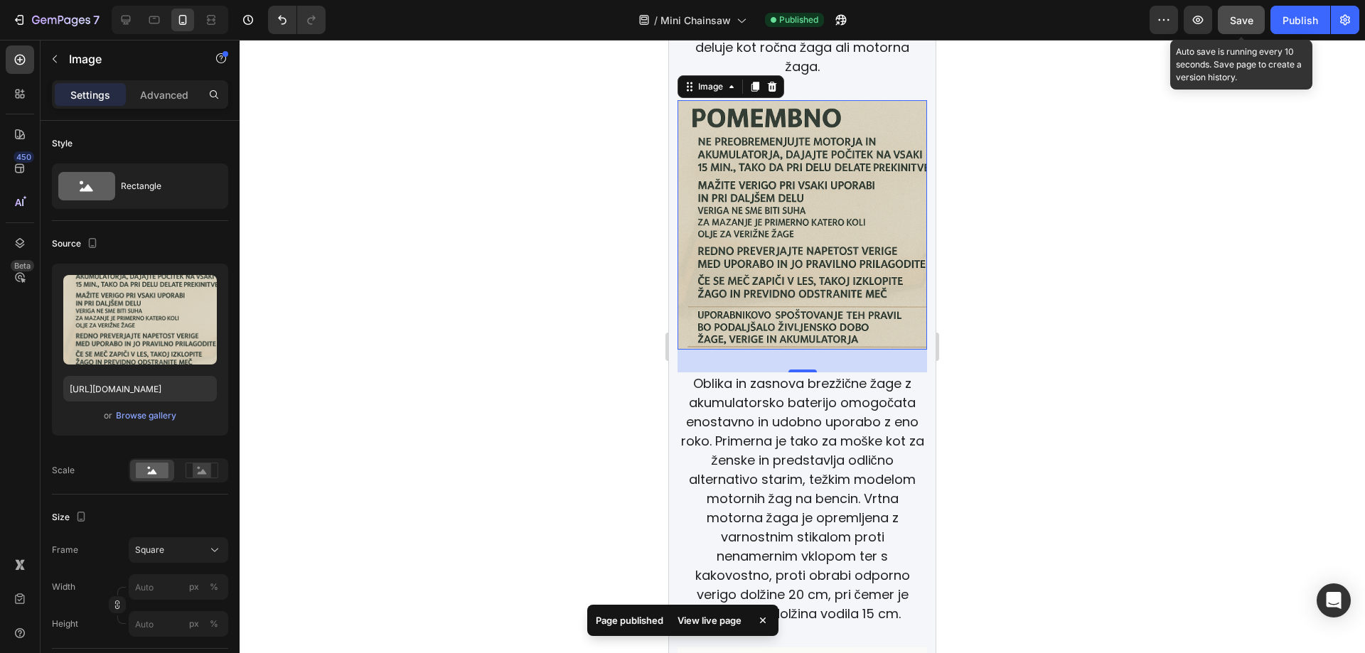
click at [1264, 28] on button "Save" at bounding box center [1241, 20] width 47 height 28
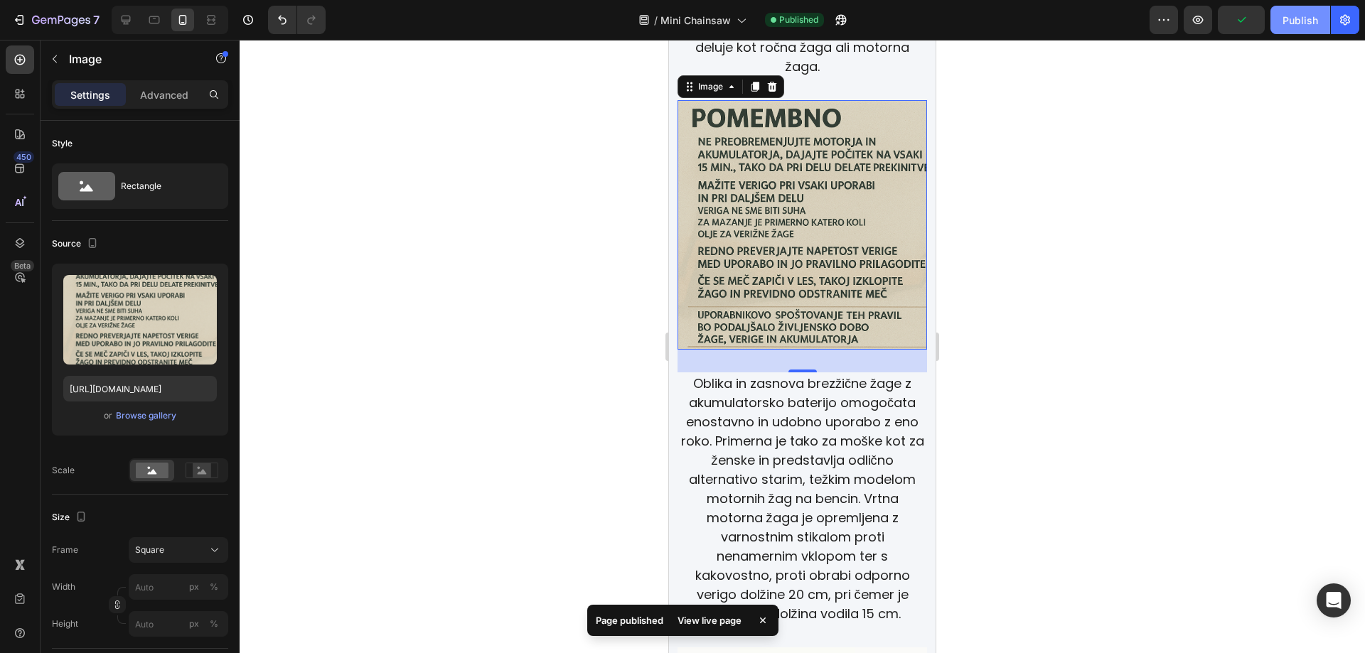
click at [1297, 23] on div "Publish" at bounding box center [1301, 20] width 36 height 15
